Goal: Communication & Community: Ask a question

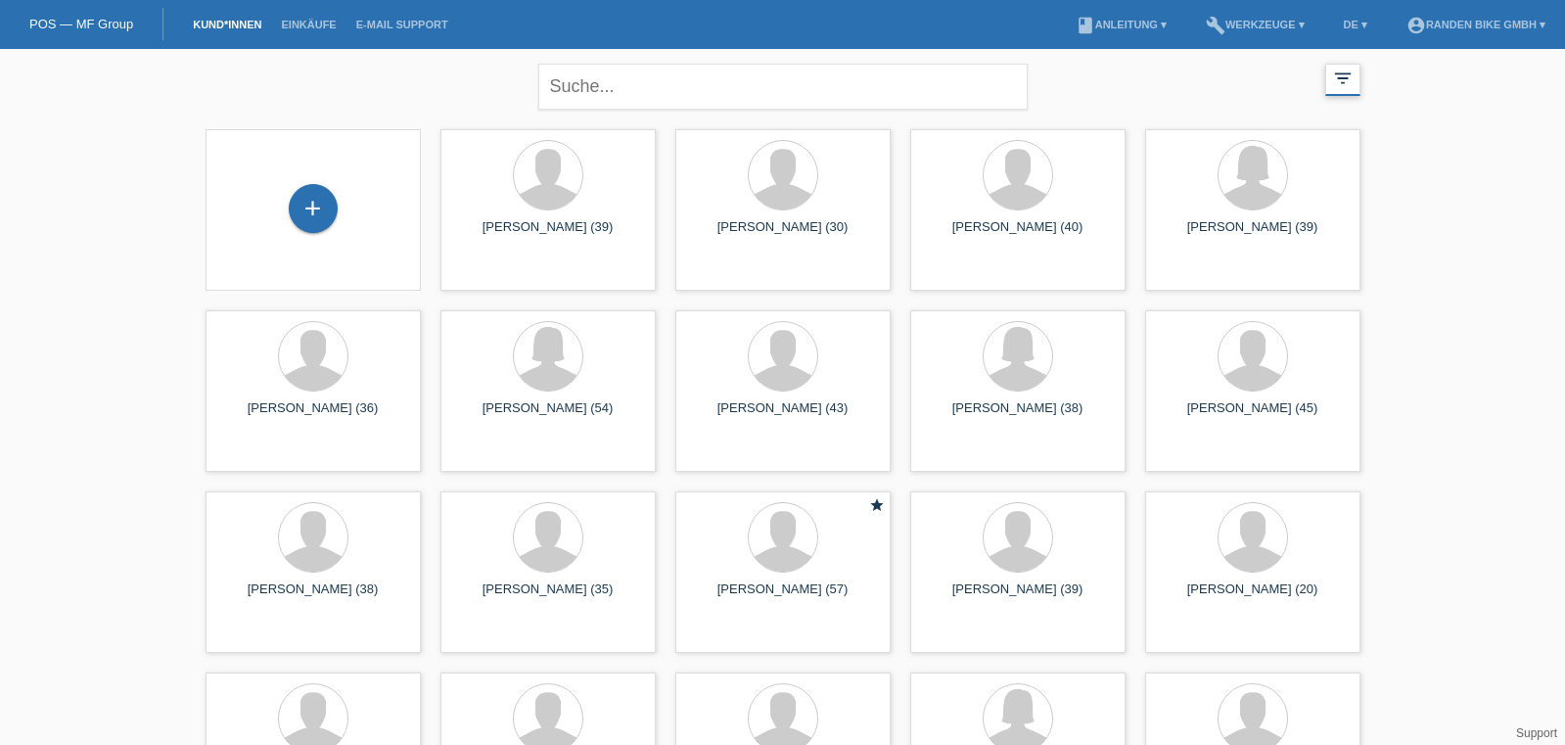
click at [1340, 77] on icon "filter_list" at bounding box center [1343, 79] width 22 height 22
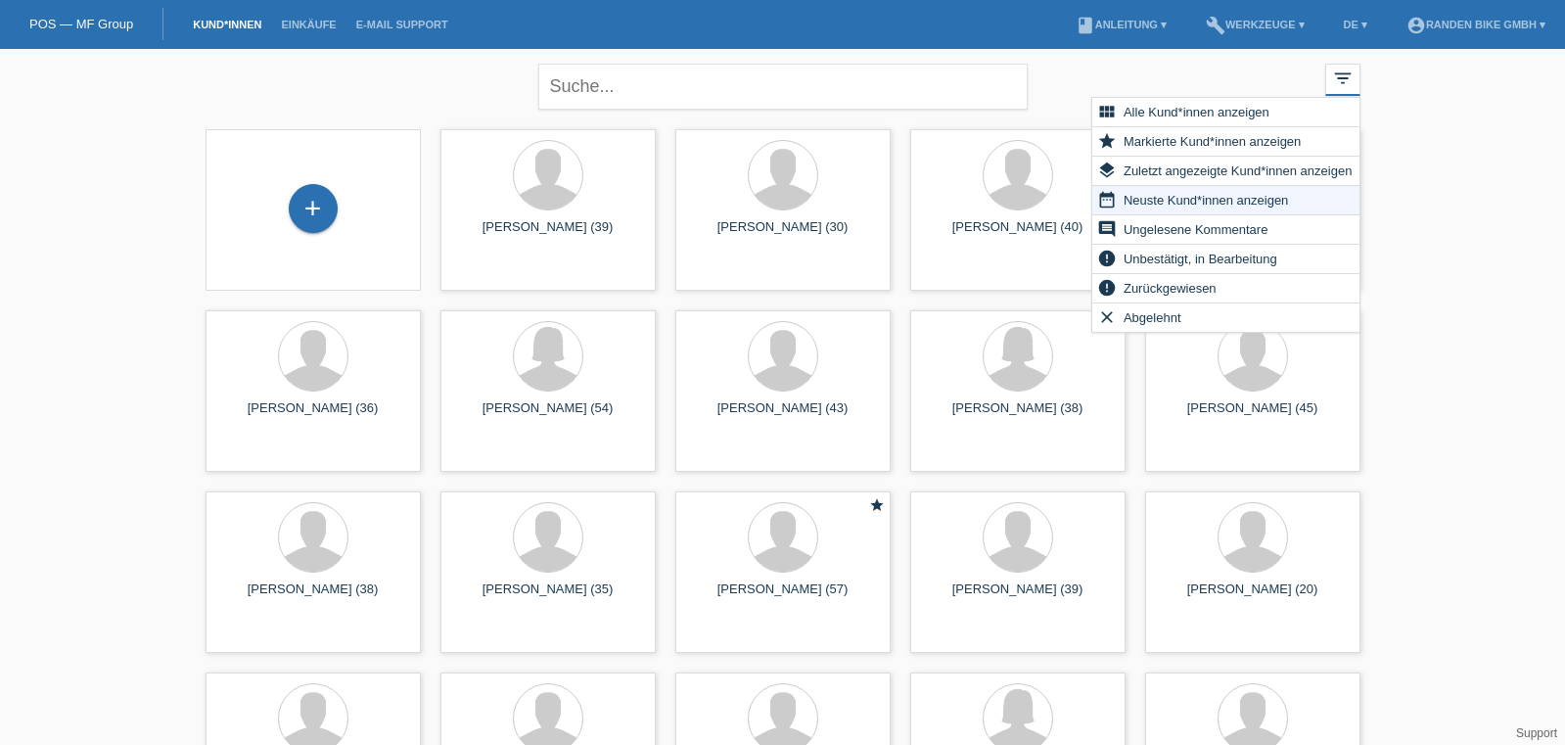
click at [1204, 202] on span "Neuste Kund*innen anzeigen" at bounding box center [1206, 199] width 170 height 23
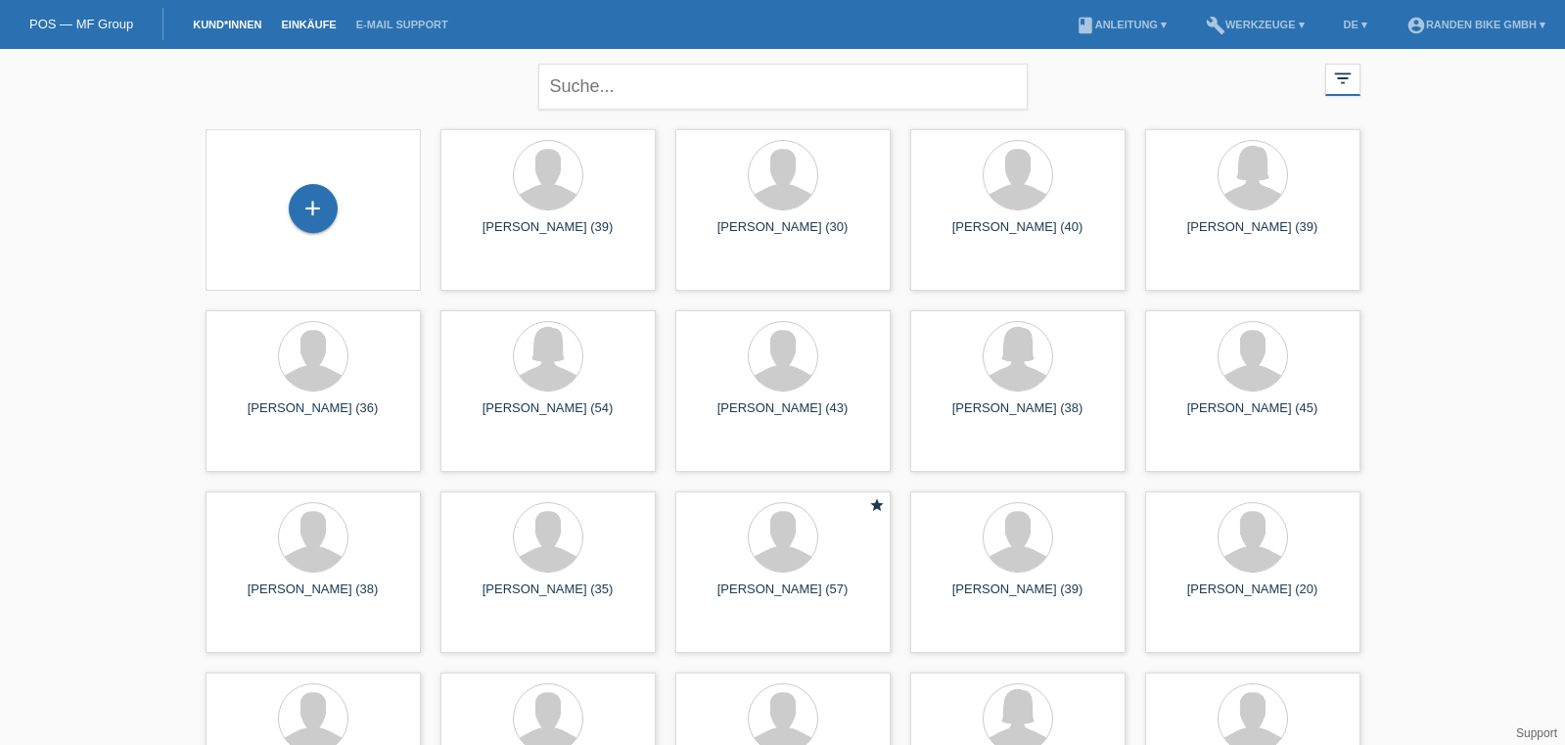
scroll to position [3, 0]
click at [326, 27] on link "Einkäufe" at bounding box center [308, 25] width 74 height 12
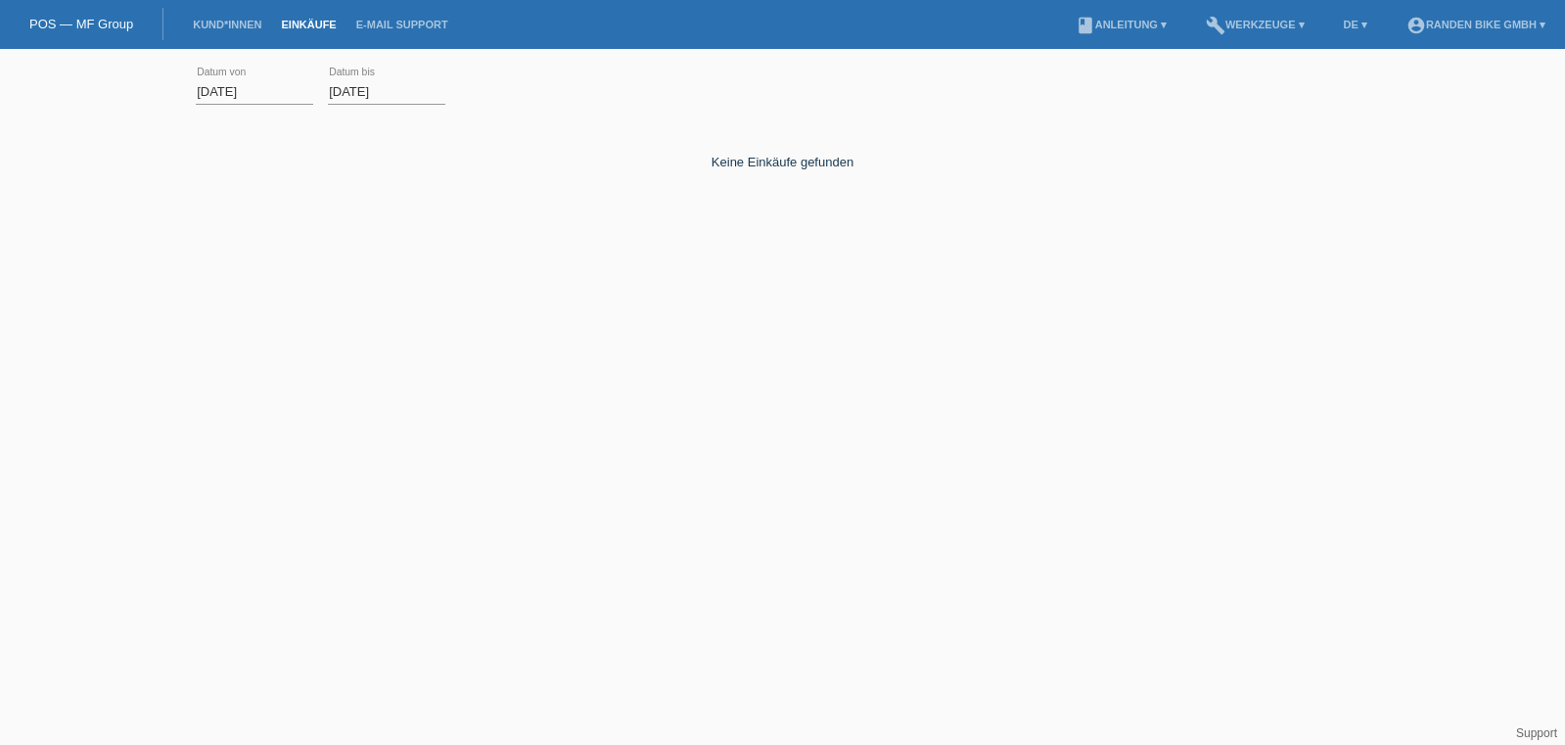
click at [233, 90] on input "01.08.2025" at bounding box center [254, 91] width 117 height 24
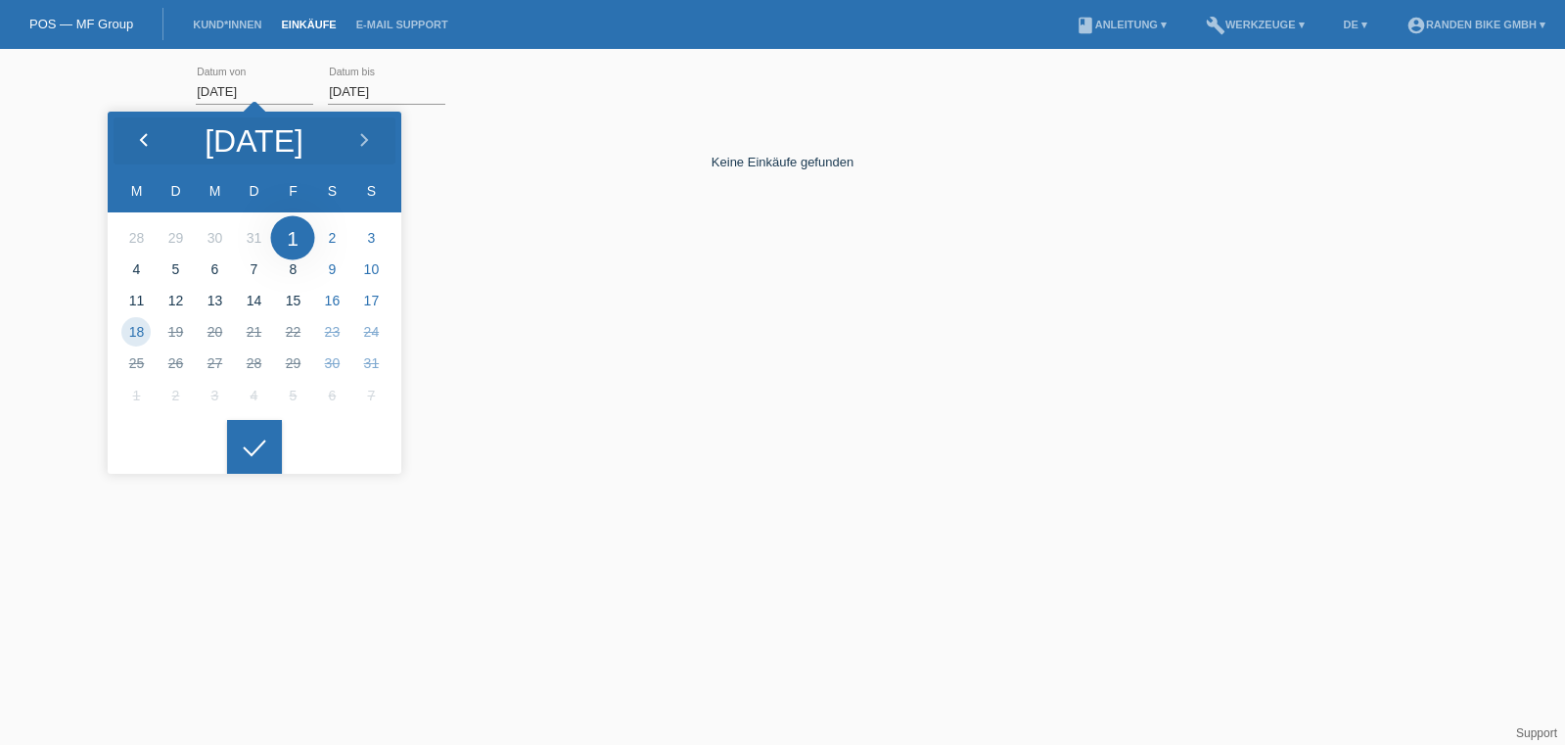
click at [143, 134] on icon at bounding box center [144, 141] width 16 height 16
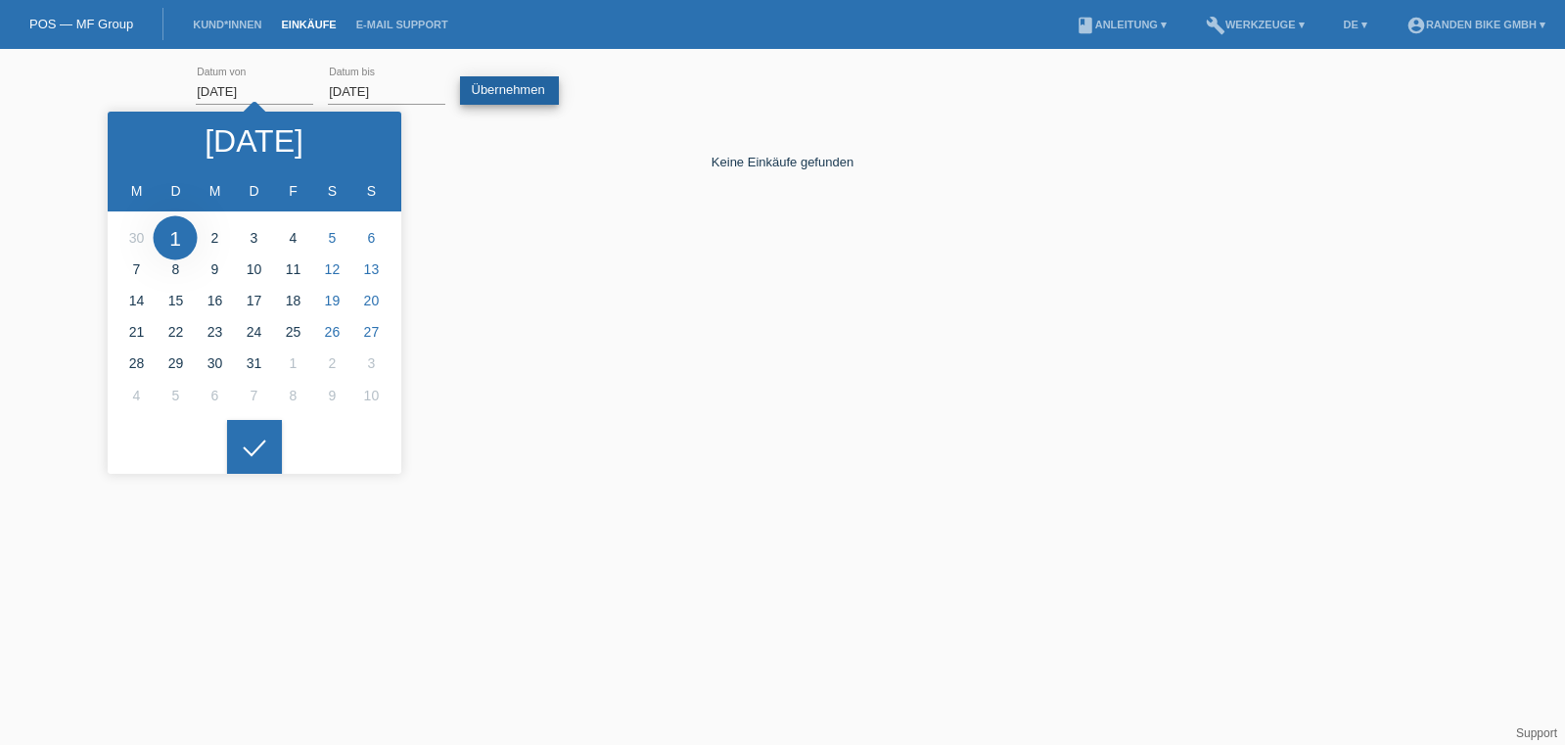
click at [464, 88] on link "Übernehmen" at bounding box center [509, 90] width 99 height 28
click at [143, 136] on icon at bounding box center [144, 141] width 16 height 16
type input "01.06.2025"
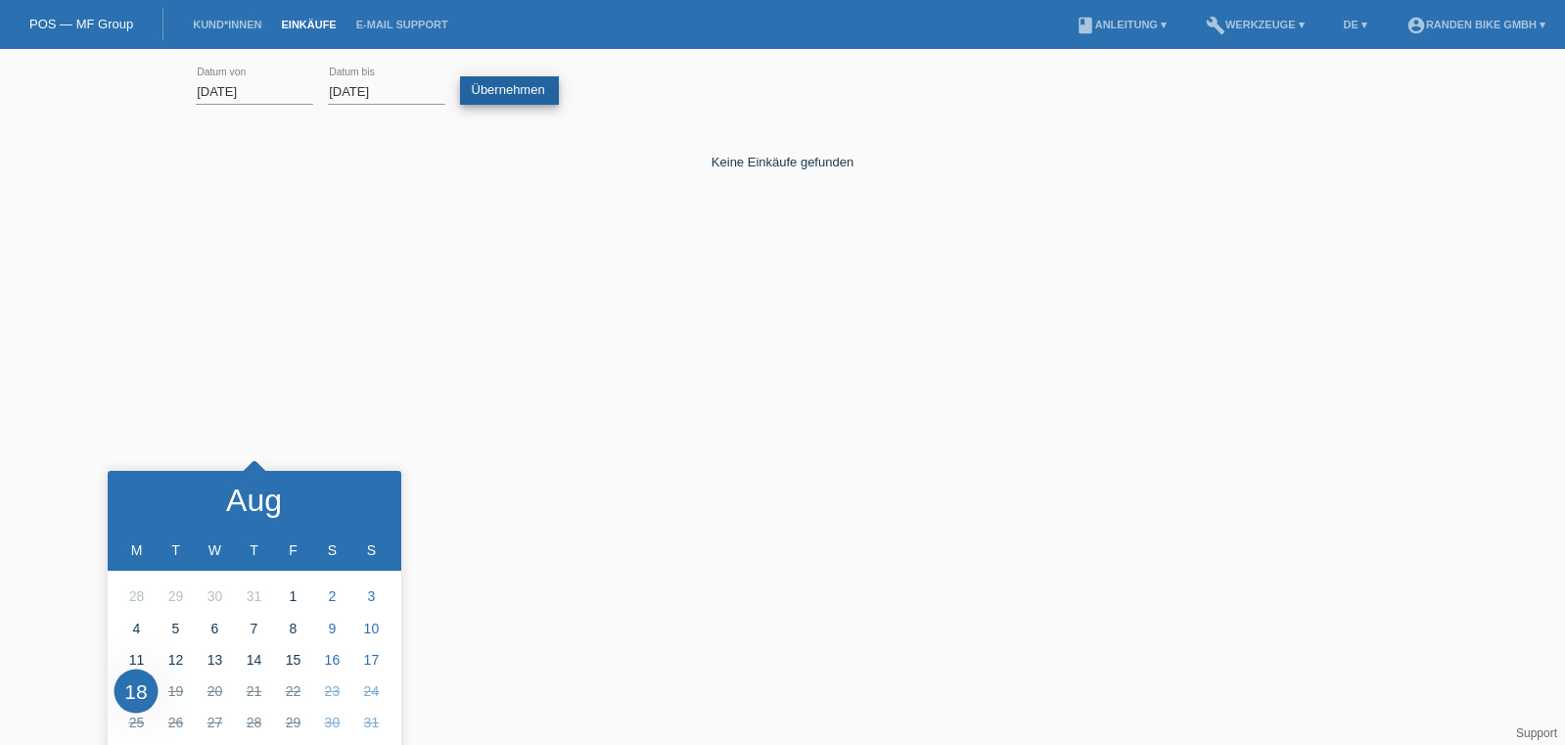
click at [529, 88] on link "Übernehmen" at bounding box center [509, 90] width 99 height 28
click at [1136, 23] on link "book Anleitung ▾" at bounding box center [1121, 25] width 111 height 12
click at [250, 240] on div "Keine Einkäufe gefunden" at bounding box center [783, 223] width 1174 height 196
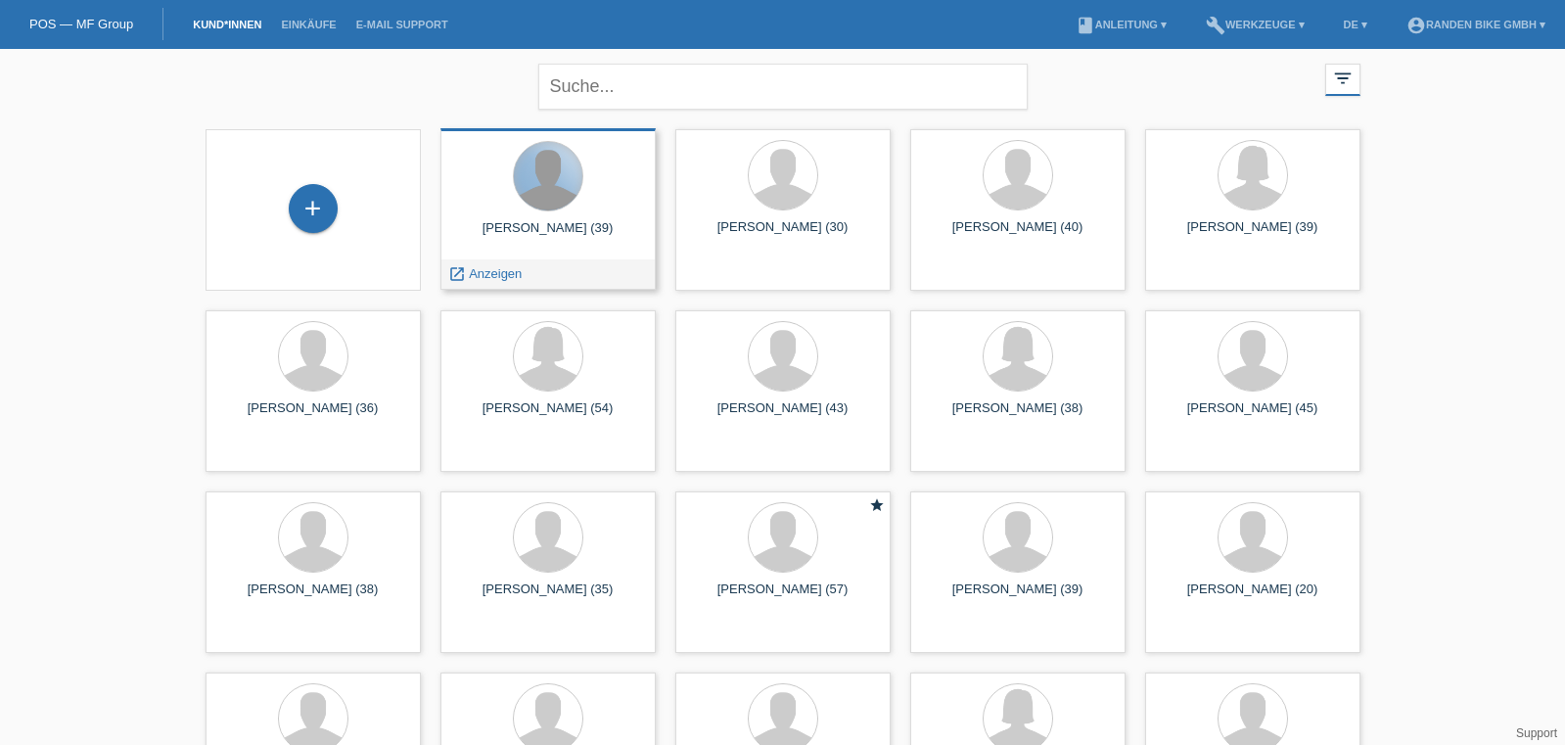
click at [560, 191] on div at bounding box center [548, 176] width 69 height 69
click at [490, 275] on span "Anzeigen" at bounding box center [495, 273] width 53 height 15
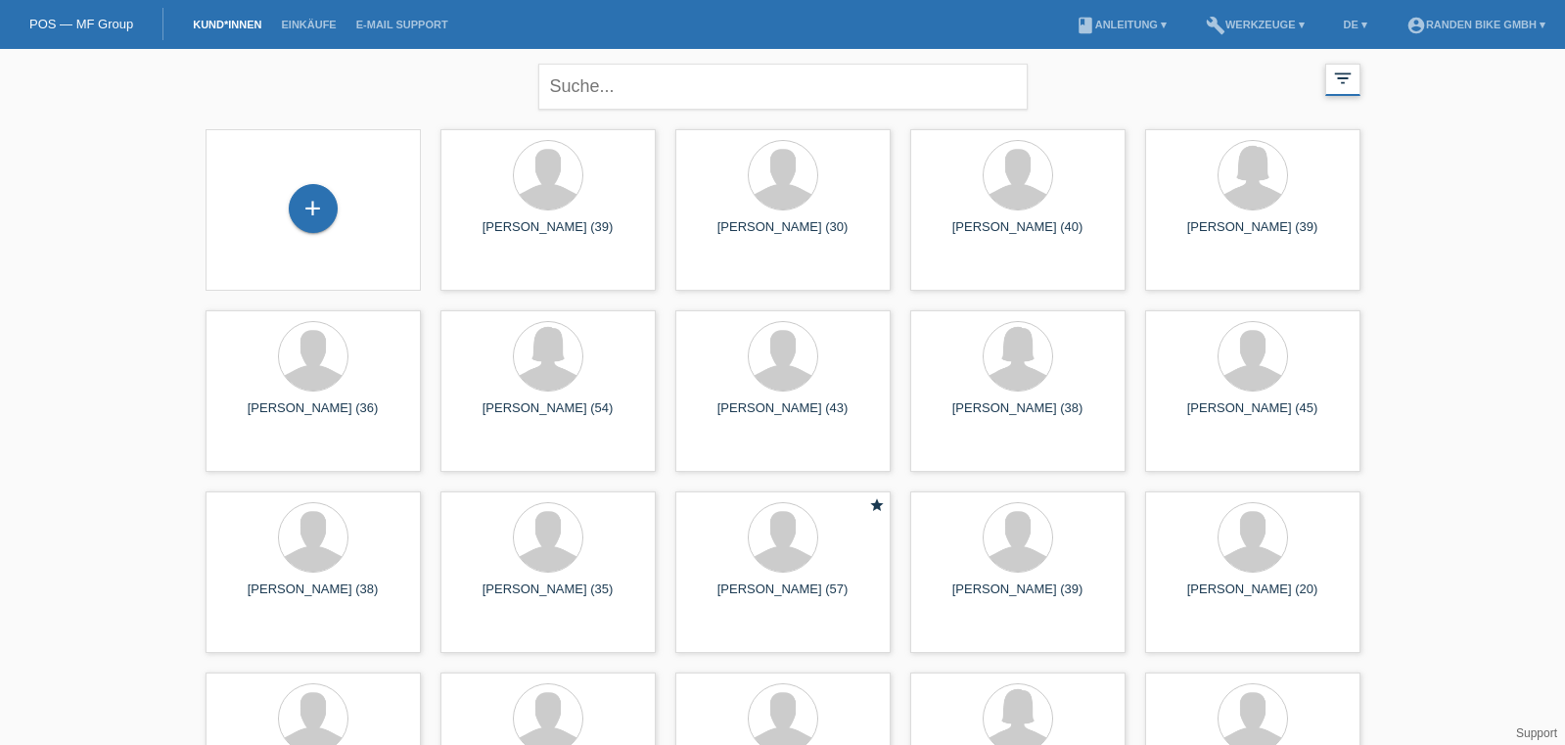
click at [1338, 75] on icon "filter_list" at bounding box center [1343, 79] width 22 height 22
click at [414, 26] on link "E-Mail Support" at bounding box center [402, 25] width 112 height 12
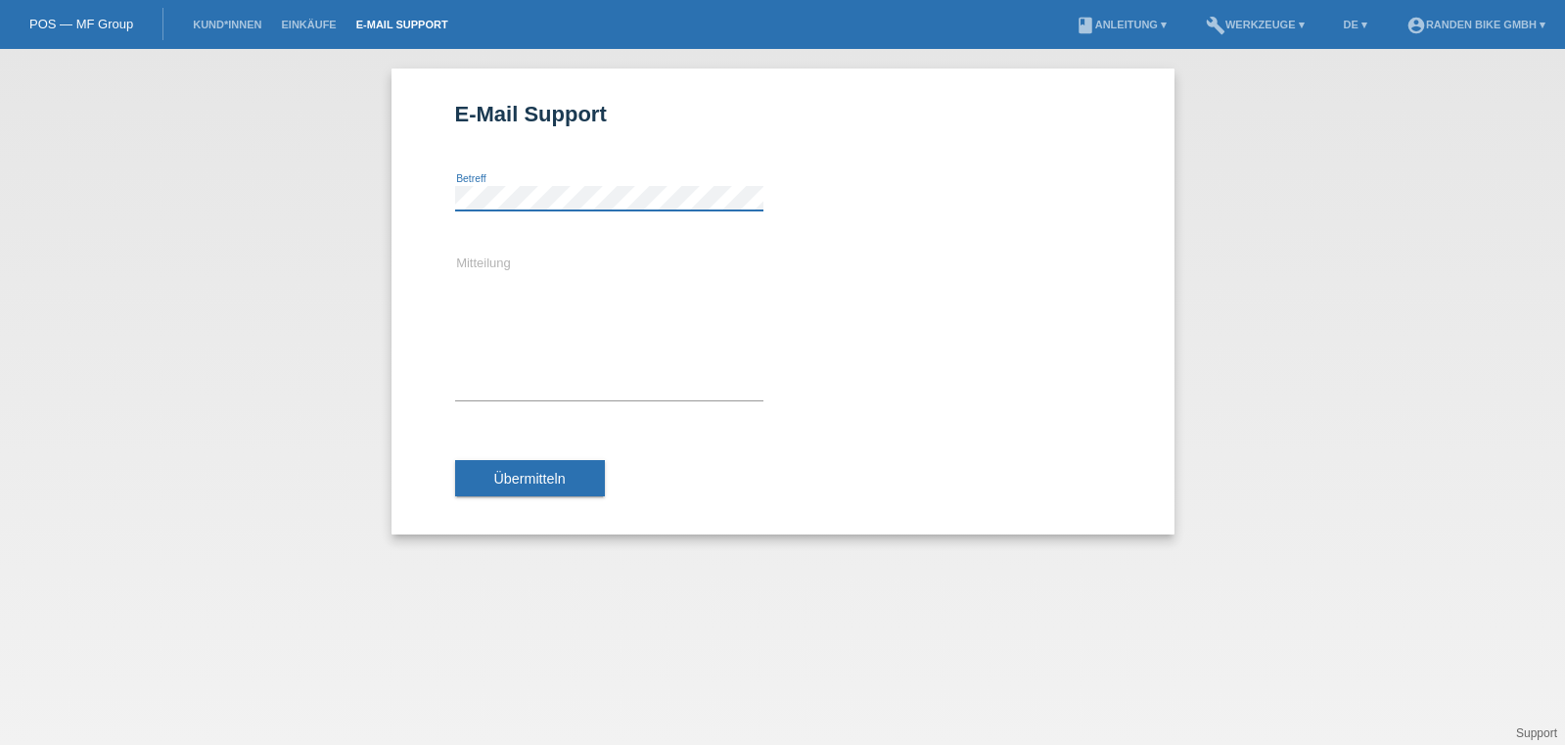
scroll to position [0, 43]
click at [502, 353] on textarea "Mitteilung" at bounding box center [609, 327] width 308 height 148
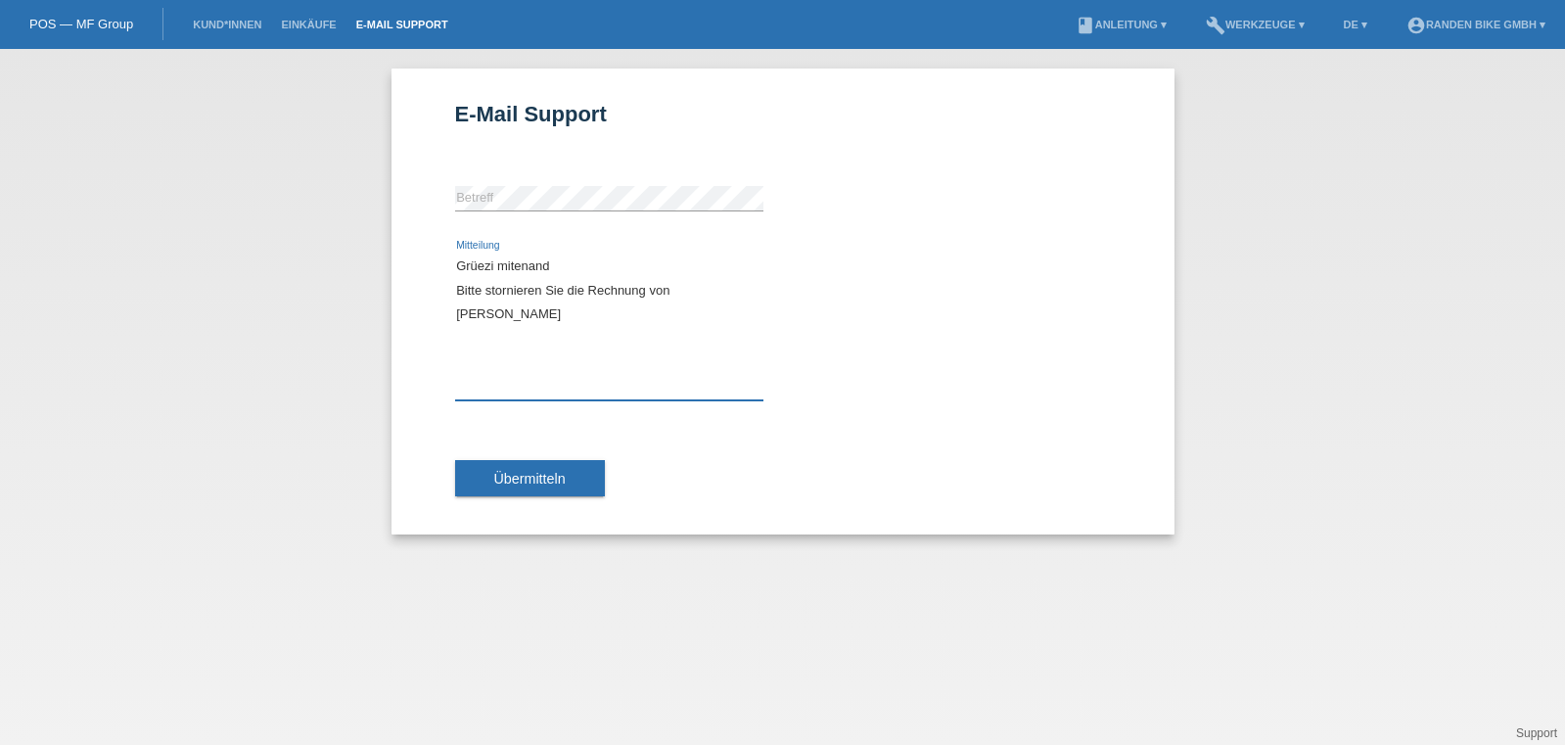
paste textarea "Rechnungs Nummer Power Pay: 129776653"
click at [761, 317] on textarea "Grüezi mitenand Bitte stornieren Sie die Rechnung von [PERSON_NAME] Rechnungs N…" at bounding box center [609, 327] width 308 height 148
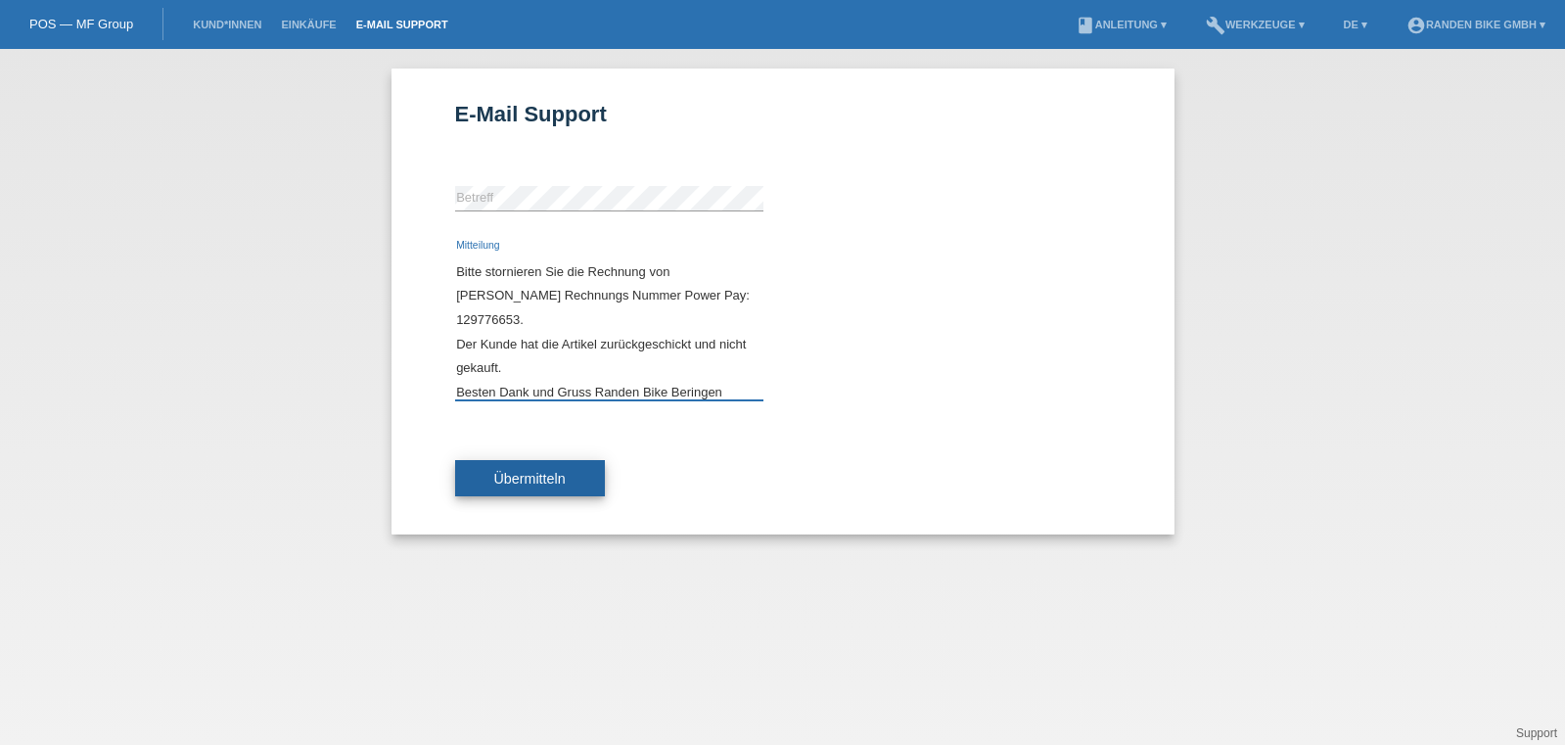
type textarea "Grüezi mitenand Bitte stornieren Sie die Rechnung von [PERSON_NAME] Rechnungs N…"
click at [544, 479] on span "Übermitteln" at bounding box center [529, 479] width 71 height 16
